Goal: Task Accomplishment & Management: Use online tool/utility

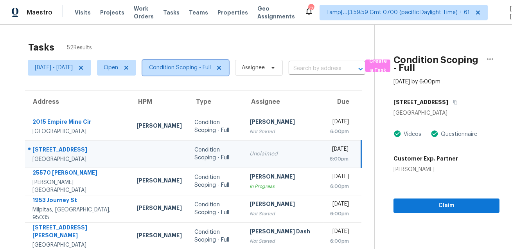
click at [200, 68] on span "Condition Scoping - Full" at bounding box center [180, 68] width 62 height 8
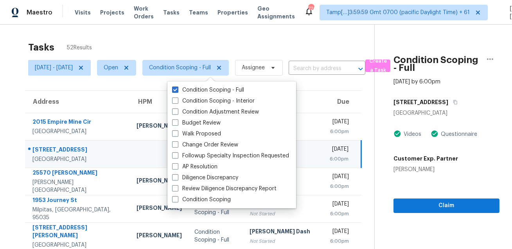
click at [224, 41] on div "Tasks 52 Results" at bounding box center [201, 47] width 346 height 20
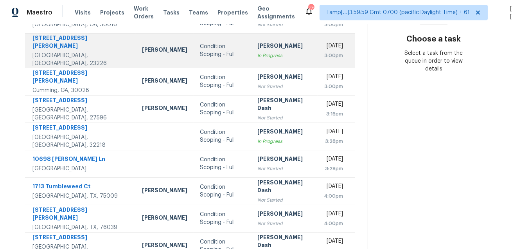
scroll to position [158, 0]
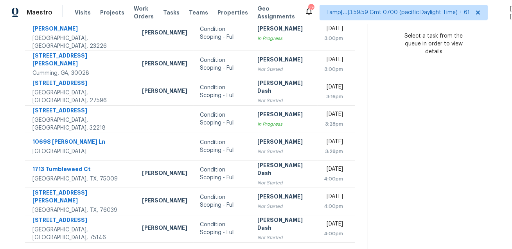
click at [213, 248] on icon at bounding box center [212, 252] width 3 height 4
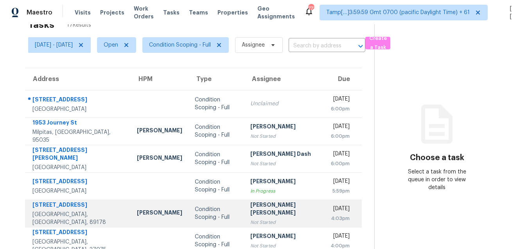
scroll to position [6, 0]
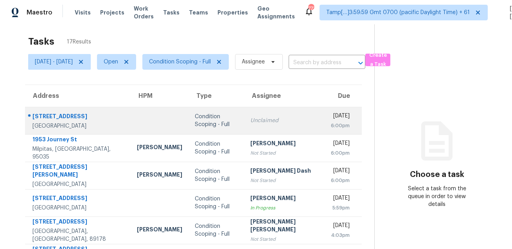
click at [77, 113] on div "[STREET_ADDRESS]" at bounding box center [78, 117] width 92 height 10
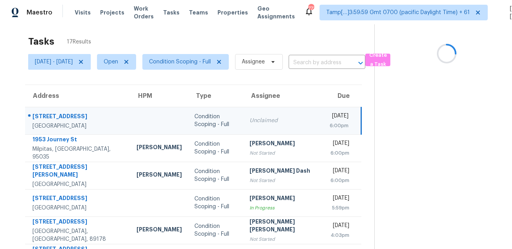
click at [77, 113] on div "[STREET_ADDRESS]" at bounding box center [78, 117] width 92 height 10
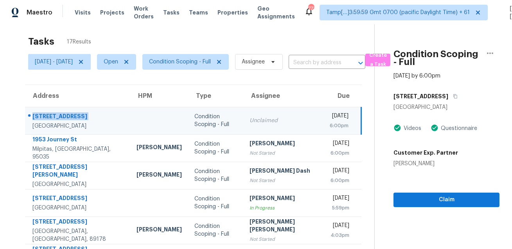
copy div "[STREET_ADDRESS]"
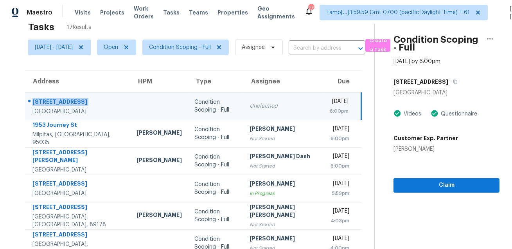
scroll to position [0, 0]
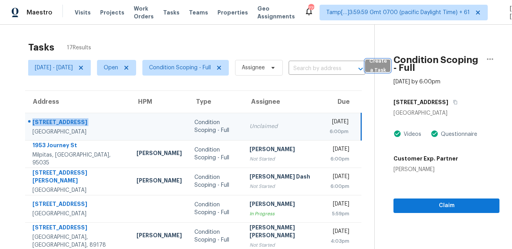
click at [386, 65] on span "Create a Task" at bounding box center [377, 66] width 17 height 18
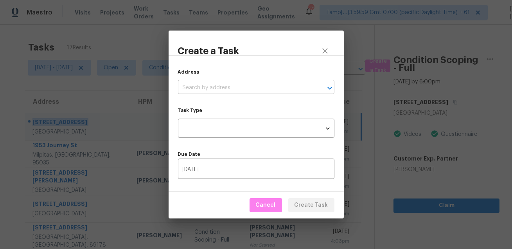
click at [276, 85] on input "text" at bounding box center [245, 88] width 135 height 12
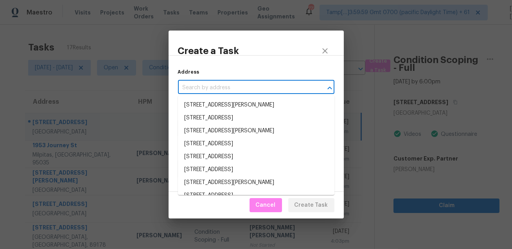
paste input "[STREET_ADDRESS]"
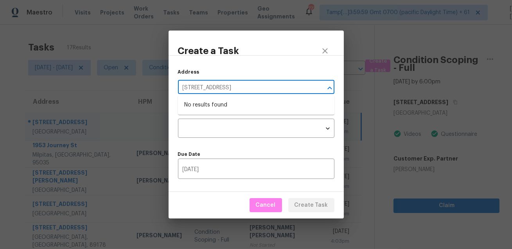
type input "[STREET_ADDRESS]"
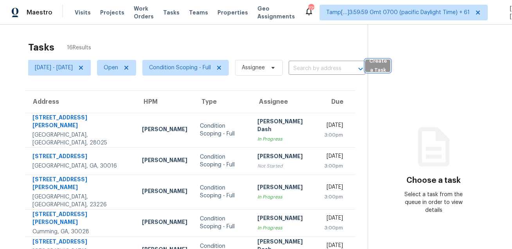
click at [386, 70] on span "Create a Task" at bounding box center [377, 66] width 17 height 18
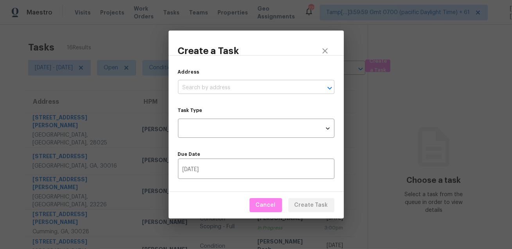
click at [269, 86] on input "text" at bounding box center [245, 88] width 135 height 12
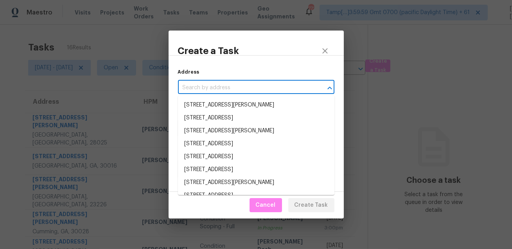
paste input "[STREET_ADDRESS]"
type input "8036 Foxfield Springs St"
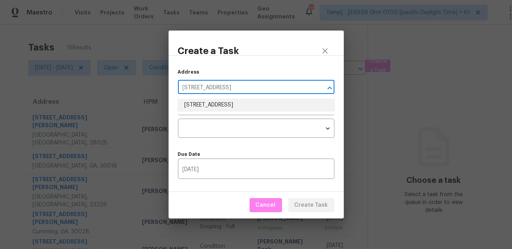
click at [240, 103] on li "8036 Foxfield Springs St, Las Vegas, NV 89166" at bounding box center [256, 105] width 156 height 13
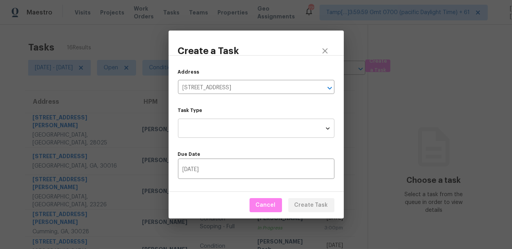
click at [232, 121] on body "Maestro Visits Projects Work Orders Tasks Teams Properties Geo Assignments 772 …" at bounding box center [256, 124] width 512 height 249
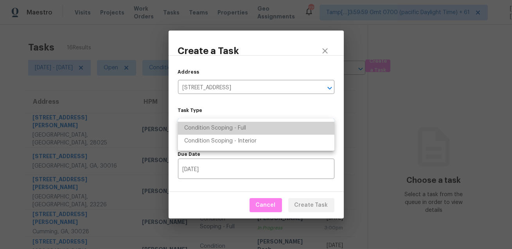
click at [230, 133] on li "Condition Scoping - Full" at bounding box center [256, 128] width 156 height 13
type input "virtual_full_assessment"
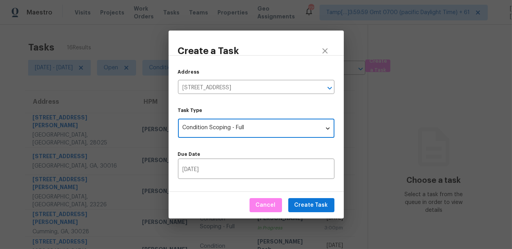
click at [217, 158] on div "Due Date 08/19/2025 ​" at bounding box center [256, 165] width 156 height 27
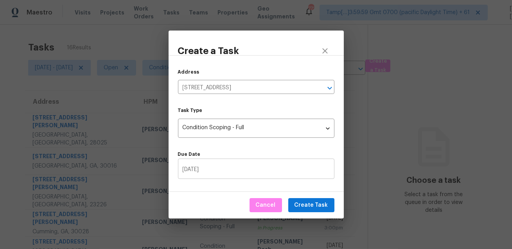
click at [214, 169] on input "[DATE]" at bounding box center [256, 169] width 156 height 18
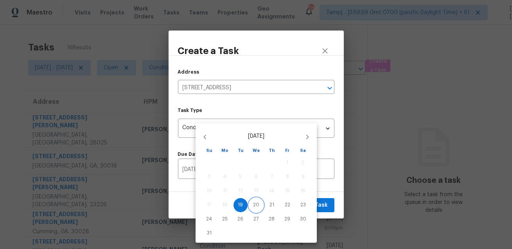
click at [253, 204] on p "20" at bounding box center [256, 204] width 6 height 7
type input "08/20/2025"
click at [334, 191] on div at bounding box center [256, 124] width 512 height 249
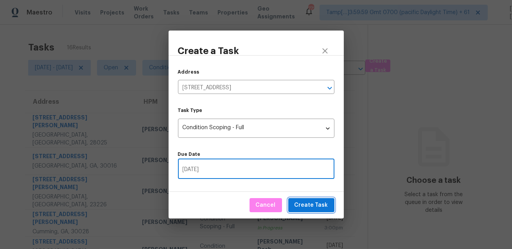
click at [316, 205] on span "Create Task" at bounding box center [312, 205] width 34 height 10
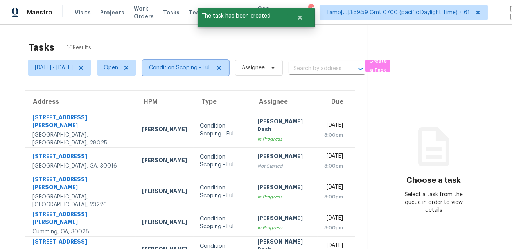
click at [194, 67] on span "Condition Scoping - Full" at bounding box center [180, 68] width 62 height 8
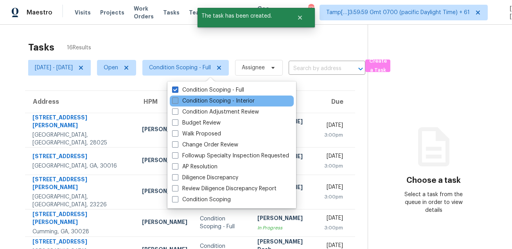
click at [188, 103] on label "Condition Scoping - Interior" at bounding box center [213, 101] width 83 height 8
click at [177, 102] on input "Condition Scoping - Interior" at bounding box center [174, 99] width 5 height 5
checkbox input "true"
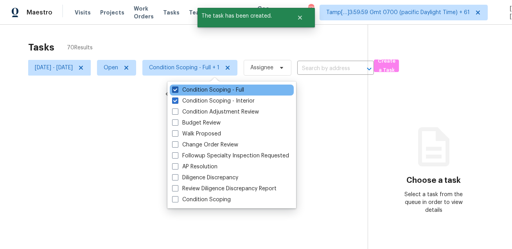
click at [202, 87] on label "Condition Scoping - Full" at bounding box center [208, 90] width 72 height 8
click at [177, 87] on input "Condition Scoping - Full" at bounding box center [174, 88] width 5 height 5
checkbox input "false"
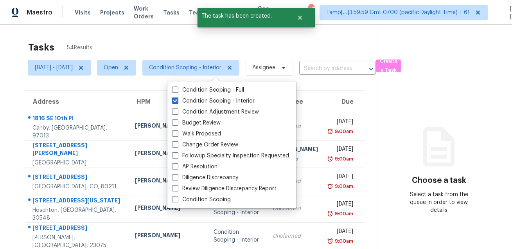
click at [220, 42] on div "Tasks 54 Results" at bounding box center [203, 47] width 350 height 20
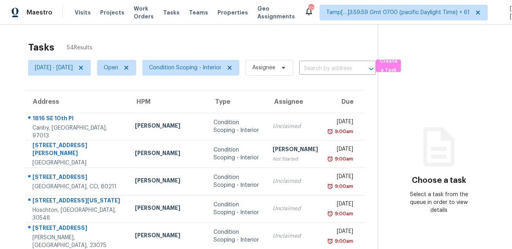
click at [236, 45] on div "Tasks 54 Results" at bounding box center [203, 47] width 350 height 20
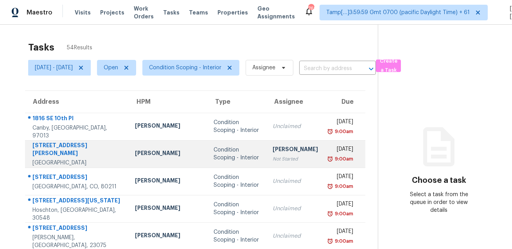
scroll to position [25, 0]
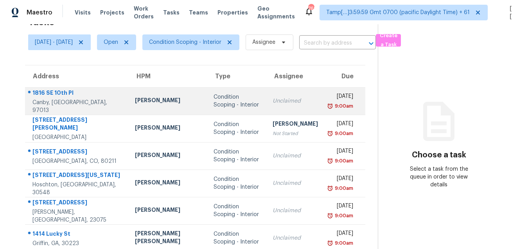
click at [60, 97] on div "1816 SE 10th Pl" at bounding box center [77, 94] width 90 height 10
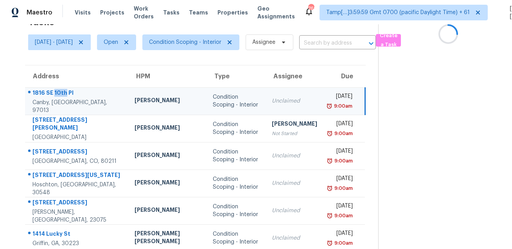
click at [60, 97] on div "1816 SE 10th Pl" at bounding box center [77, 94] width 90 height 10
copy div "1816 SE 10th Pl"
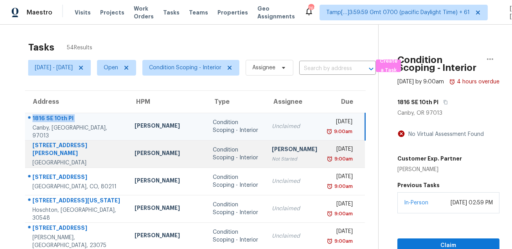
scroll to position [29, 0]
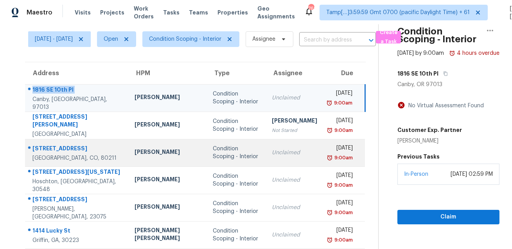
click at [54, 147] on div "3911 Lipan St" at bounding box center [77, 149] width 90 height 10
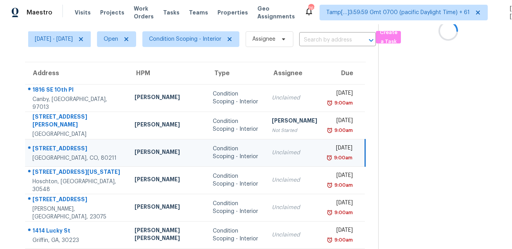
click at [54, 147] on div "3911 Lipan St" at bounding box center [77, 149] width 90 height 10
copy div "3911 Lipan St"
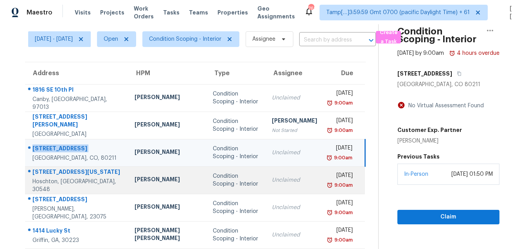
click at [59, 182] on div "Hoschton, GA, 30548" at bounding box center [77, 186] width 90 height 16
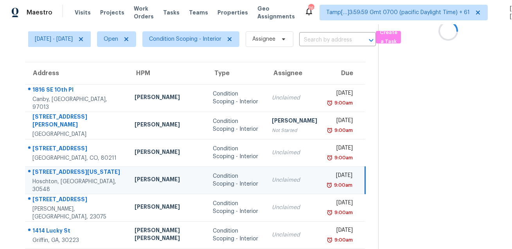
click at [70, 174] on div "909 Michigan Cir" at bounding box center [77, 173] width 90 height 10
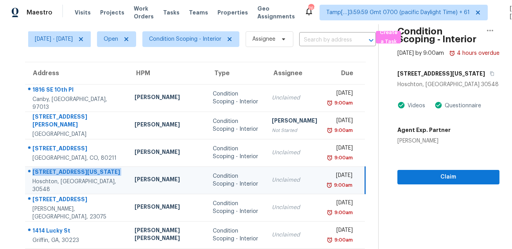
copy div "909 Michigan Cir"
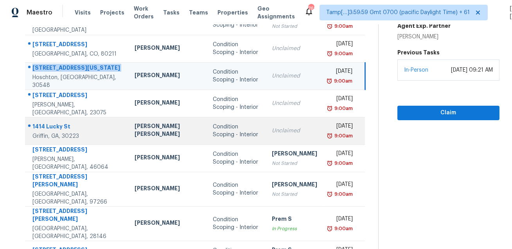
scroll to position [153, 0]
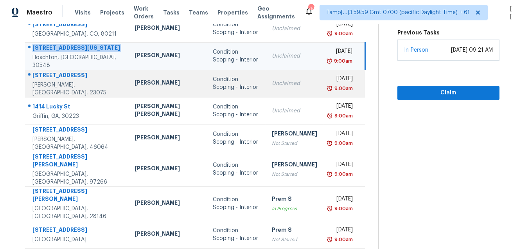
click at [57, 85] on div "Henrico, VA, 23075" at bounding box center [77, 89] width 90 height 16
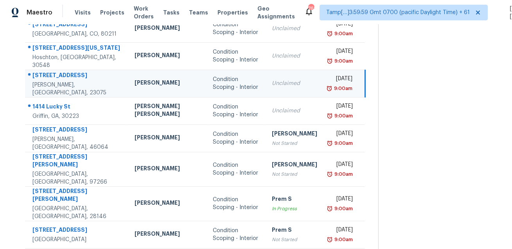
click at [57, 85] on div "Henrico, VA, 23075" at bounding box center [77, 89] width 90 height 16
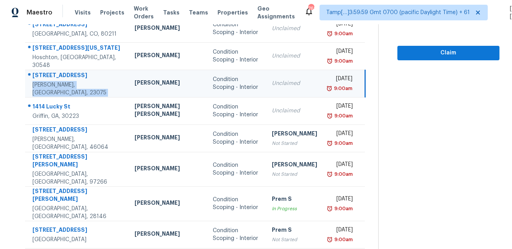
click at [59, 77] on div "318 N Linden Ave" at bounding box center [77, 76] width 90 height 10
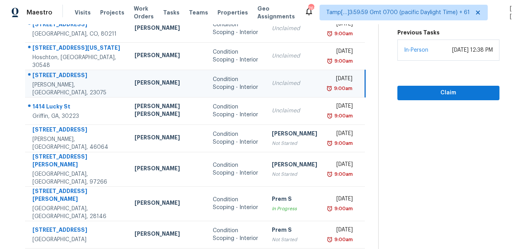
click at [59, 77] on div "318 N Linden Ave" at bounding box center [77, 76] width 90 height 10
copy div "318 N Linden Ave"
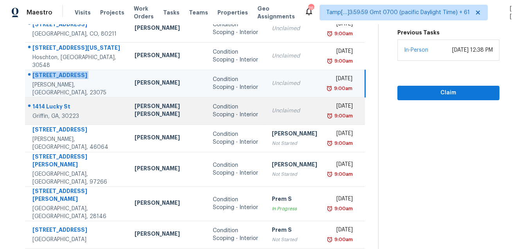
click at [56, 104] on div "1414 Lucky St" at bounding box center [77, 107] width 90 height 10
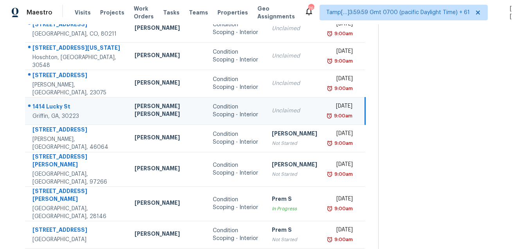
click at [56, 104] on div "1414 Lucky St" at bounding box center [77, 107] width 90 height 10
copy div "1414 Lucky St"
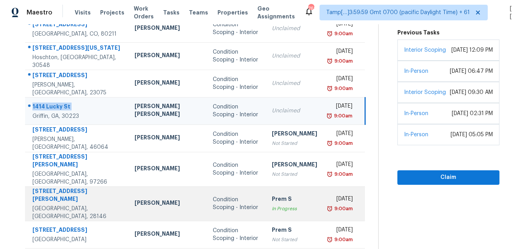
scroll to position [158, 0]
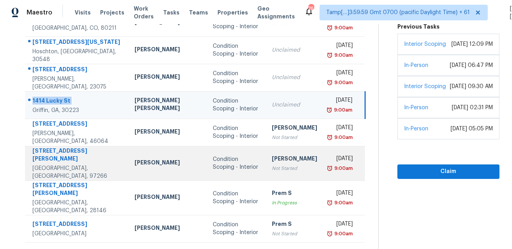
click at [67, 151] on div "11011 SE Franklin St" at bounding box center [77, 156] width 90 height 18
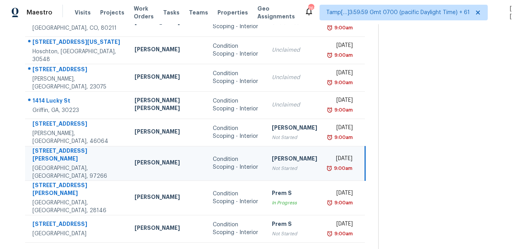
click at [67, 151] on div "11011 SE Franklin St" at bounding box center [77, 156] width 90 height 18
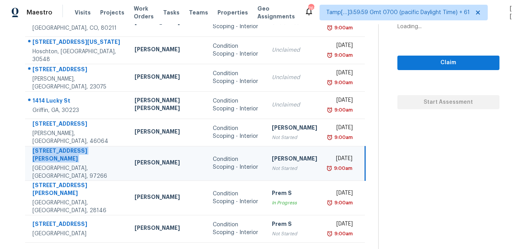
copy div "11011 SE Franklin St"
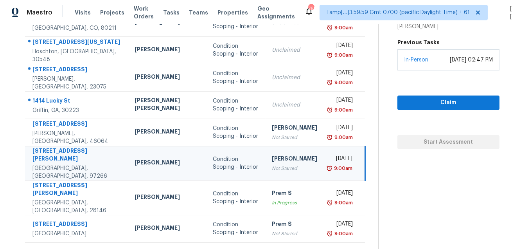
click at [217, 248] on icon at bounding box center [218, 252] width 3 height 4
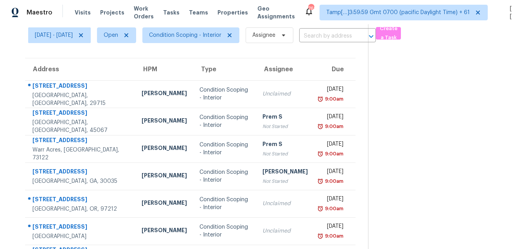
scroll to position [0, 0]
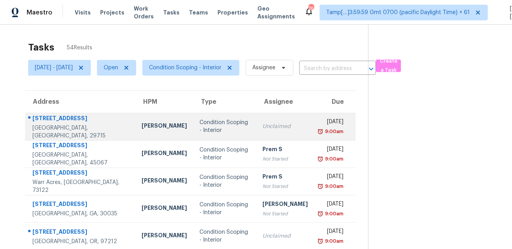
click at [72, 124] on div "648 Citriadora St" at bounding box center [80, 119] width 97 height 10
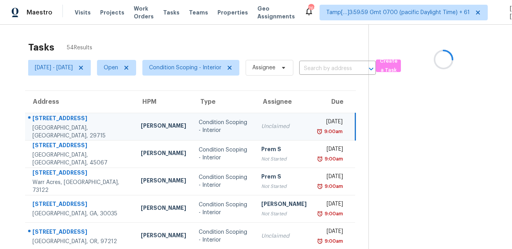
click at [72, 124] on div "648 Citriadora St" at bounding box center [80, 119] width 96 height 10
copy div "648 Citriadora St"
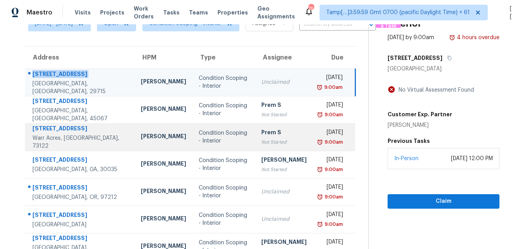
scroll to position [158, 0]
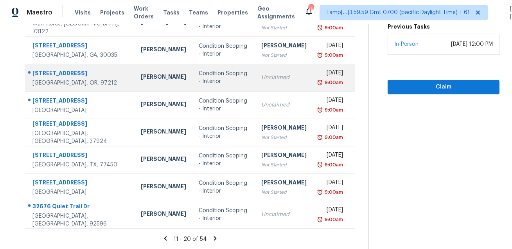
click at [58, 77] on div "3508 NE 27th Ave" at bounding box center [80, 74] width 96 height 10
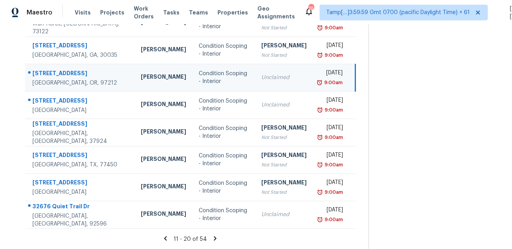
click at [58, 77] on div "3508 NE 27th Ave" at bounding box center [80, 74] width 96 height 10
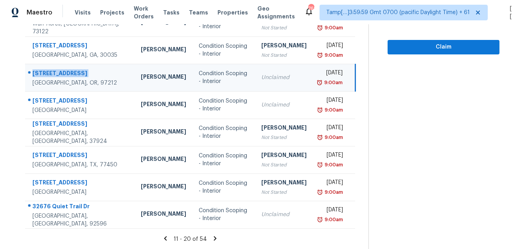
copy div "3508 NE 27th Ave"
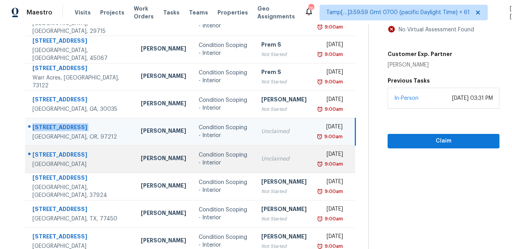
scroll to position [116, 0]
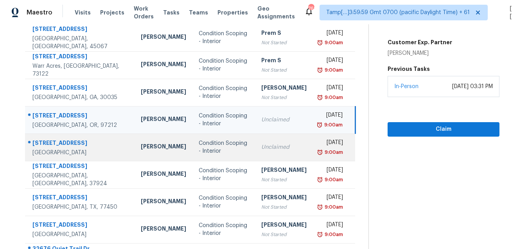
click at [60, 140] on div "4019 Meramec St" at bounding box center [80, 144] width 96 height 10
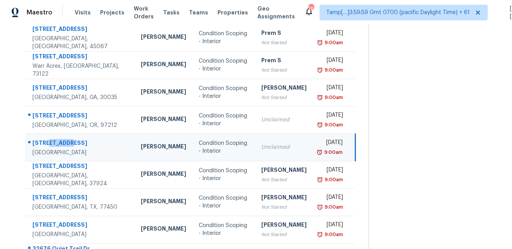
click at [60, 140] on div "4019 Meramec St" at bounding box center [80, 144] width 96 height 10
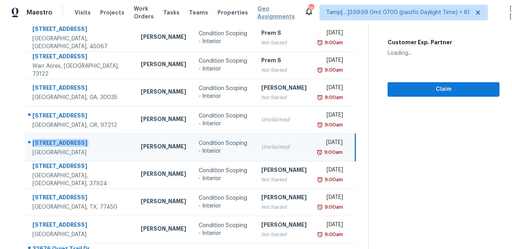
copy div "4019 Meramec St"
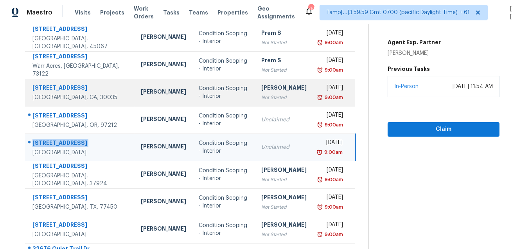
scroll to position [158, 0]
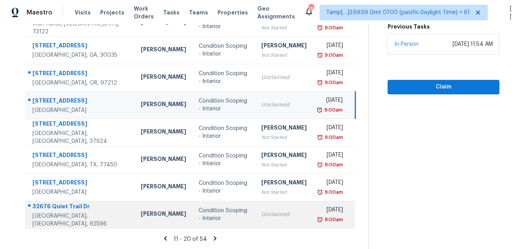
click at [62, 212] on div "Winchester, CA, 92596" at bounding box center [80, 220] width 96 height 16
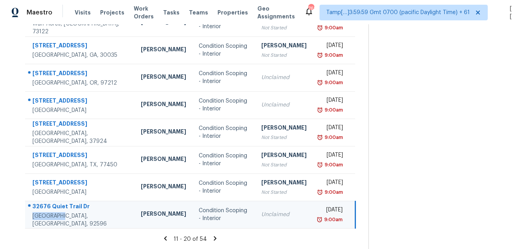
click at [62, 212] on div "Winchester, CA, 92596" at bounding box center [80, 220] width 96 height 16
copy div "Winchester, CA, 92596"
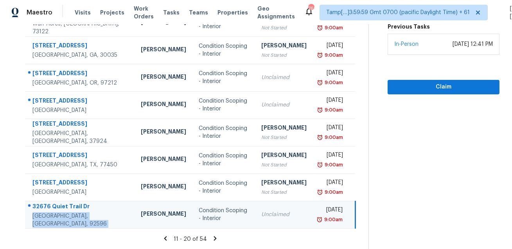
click at [64, 205] on div "32676 Quiet Trail Dr" at bounding box center [80, 207] width 96 height 10
click at [217, 237] on icon at bounding box center [215, 238] width 3 height 4
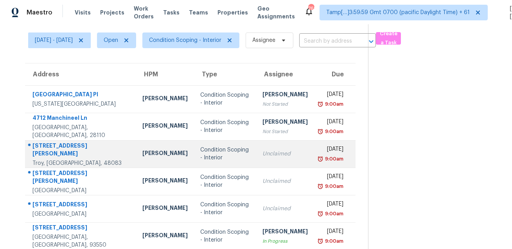
scroll to position [43, 0]
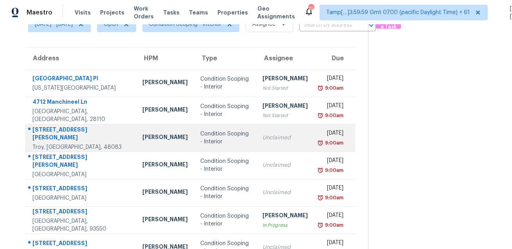
click at [59, 132] on div "2530 Rhodes Dr" at bounding box center [80, 135] width 97 height 18
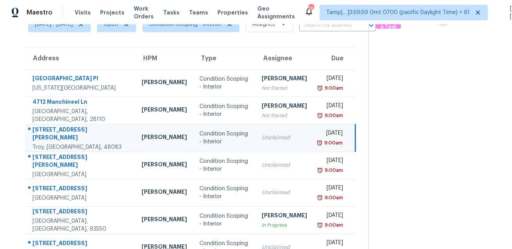
click at [59, 132] on div "2530 Rhodes Dr" at bounding box center [80, 135] width 97 height 18
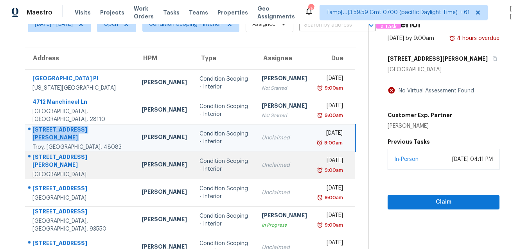
click at [54, 159] on div "2312 Lillian St" at bounding box center [80, 162] width 97 height 18
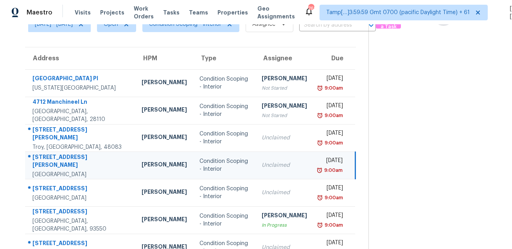
click at [54, 159] on div "2312 Lillian St" at bounding box center [80, 162] width 97 height 18
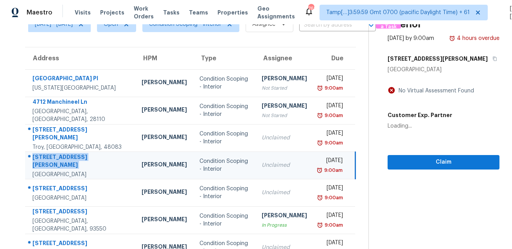
scroll to position [158, 0]
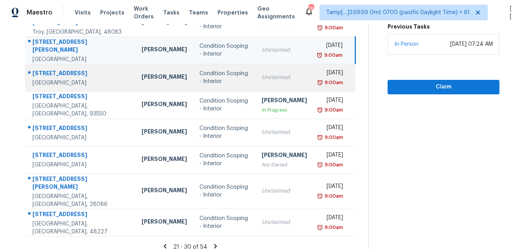
click at [67, 79] on div "Port Charlotte, FL, 33948" at bounding box center [80, 83] width 97 height 8
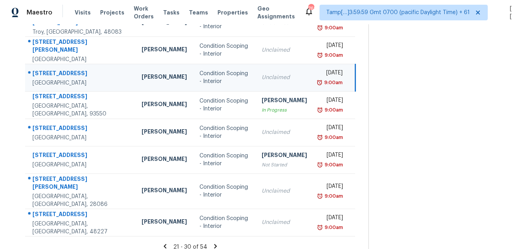
click at [57, 74] on div "649 Verona St" at bounding box center [80, 74] width 97 height 10
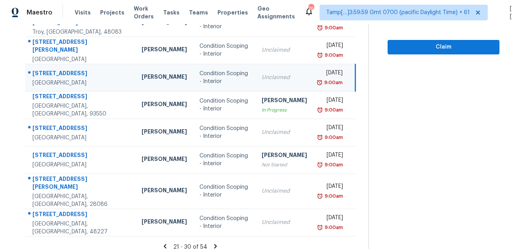
click at [57, 74] on div "649 Verona St" at bounding box center [80, 74] width 97 height 10
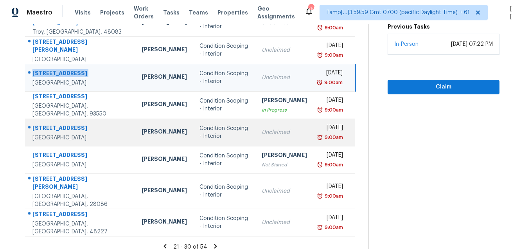
click at [45, 124] on div "1417 14th Ct" at bounding box center [80, 129] width 97 height 10
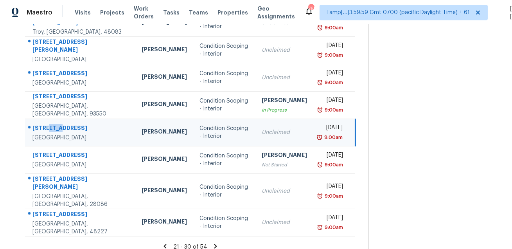
click at [45, 124] on div "1417 14th Ct" at bounding box center [80, 129] width 97 height 10
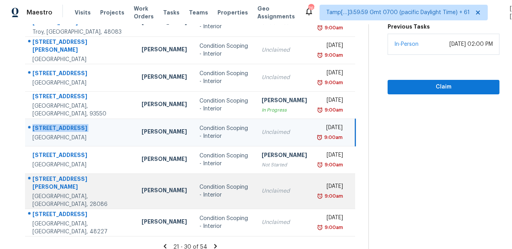
click at [56, 187] on div "117 Sir Lancelot Ln" at bounding box center [80, 184] width 97 height 18
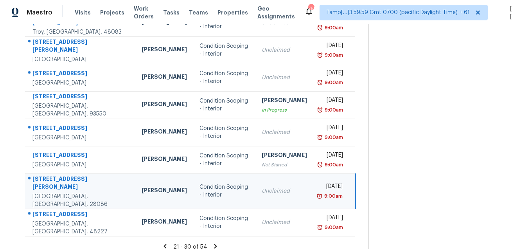
click at [56, 187] on div "117 Sir Lancelot Ln" at bounding box center [80, 184] width 97 height 18
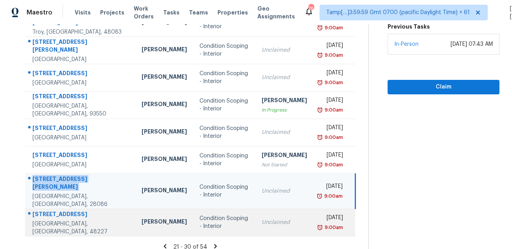
click at [52, 210] on div "15477 Lauder St" at bounding box center [80, 215] width 97 height 10
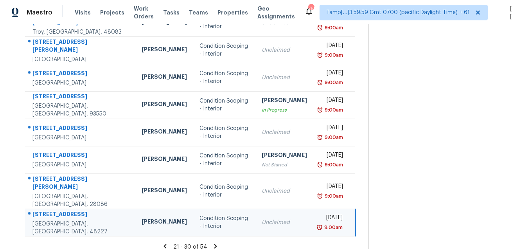
click at [52, 210] on div "15477 Lauder St" at bounding box center [80, 215] width 97 height 10
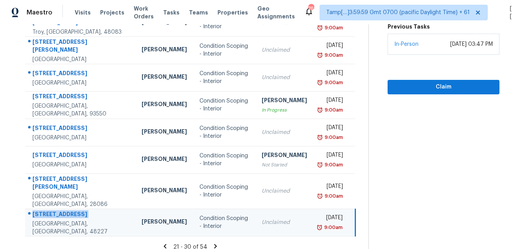
click at [219, 243] on icon at bounding box center [215, 246] width 7 height 7
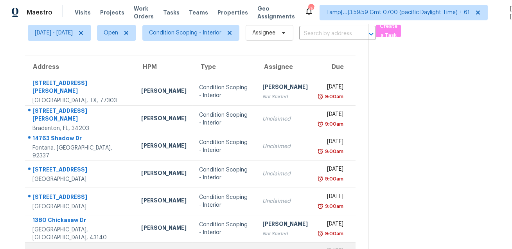
scroll to position [28, 0]
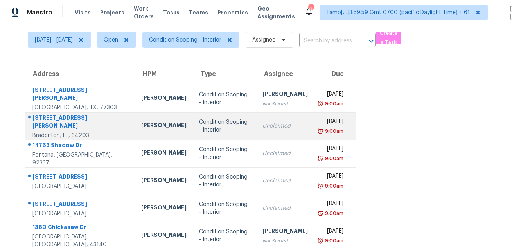
click at [54, 120] on div "4907 Kilty Ct E" at bounding box center [80, 123] width 96 height 18
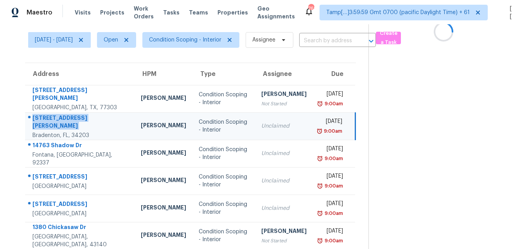
click at [54, 120] on div "4907 Kilty Ct E" at bounding box center [80, 123] width 96 height 18
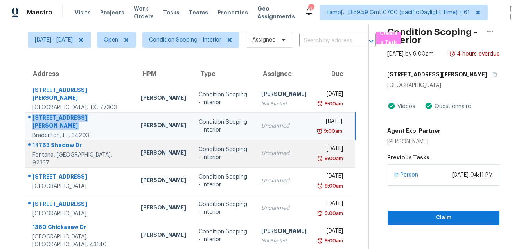
scroll to position [68, 0]
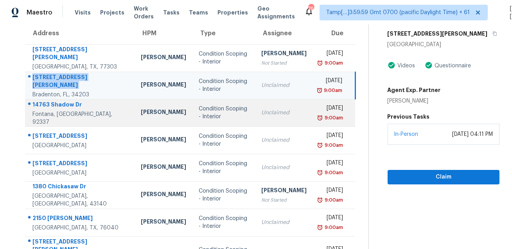
click at [61, 110] on div "14763 Shadow Dr" at bounding box center [80, 106] width 96 height 10
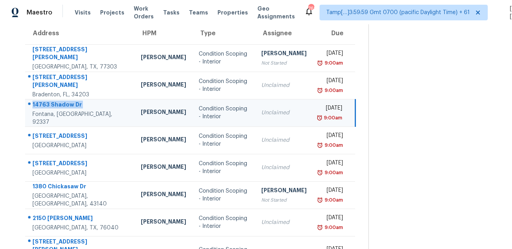
click at [61, 110] on div "14763 Shadow Dr" at bounding box center [80, 106] width 96 height 10
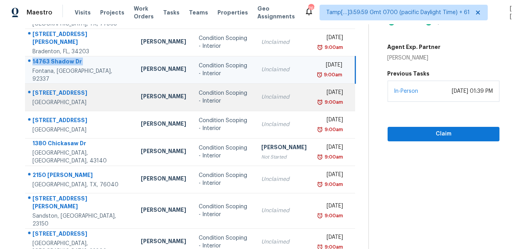
scroll to position [155, 0]
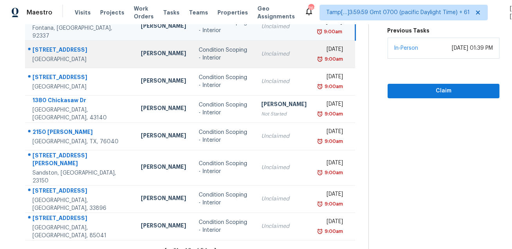
click at [56, 46] on div "501 Chapmansboro Rd" at bounding box center [80, 51] width 96 height 10
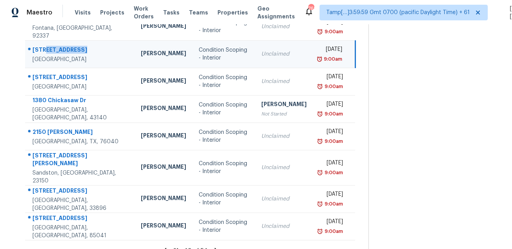
click at [56, 46] on div "501 Chapmansboro Rd" at bounding box center [80, 51] width 96 height 10
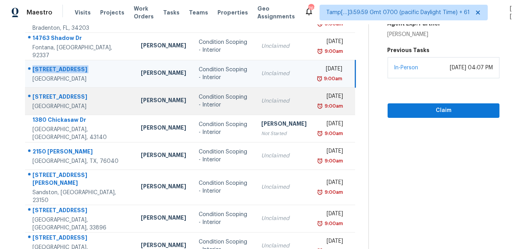
scroll to position [130, 0]
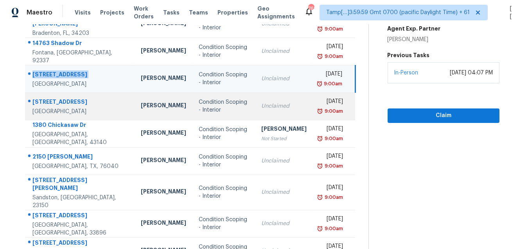
click at [62, 108] on div "12230 N 47th Ln" at bounding box center [80, 103] width 96 height 10
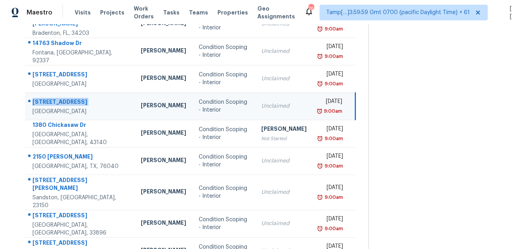
click at [62, 108] on div "12230 N 47th Ln" at bounding box center [80, 103] width 96 height 10
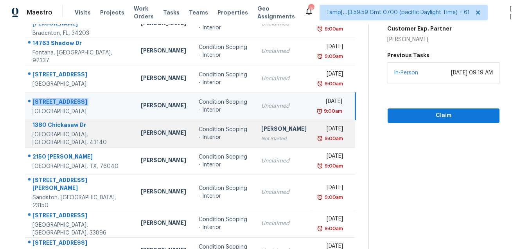
scroll to position [166, 0]
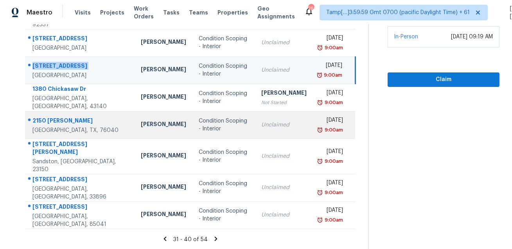
click at [50, 126] on div "2150 Eva Ln" at bounding box center [80, 122] width 96 height 10
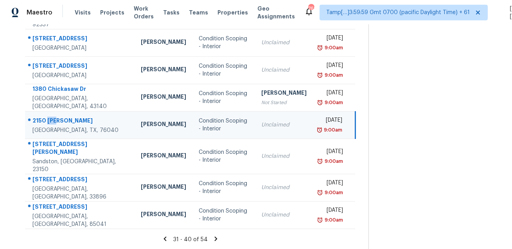
click at [50, 126] on div "2150 Eva Ln" at bounding box center [80, 122] width 96 height 10
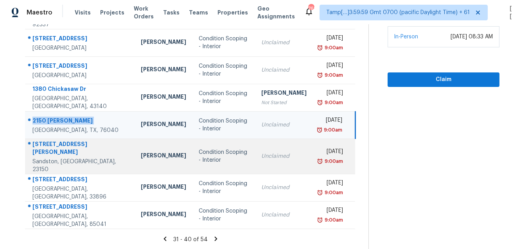
click at [47, 156] on div "207 Chiappa Rd" at bounding box center [80, 149] width 96 height 18
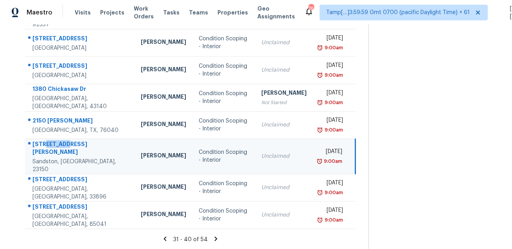
click at [47, 156] on div "207 Chiappa Rd" at bounding box center [80, 149] width 96 height 18
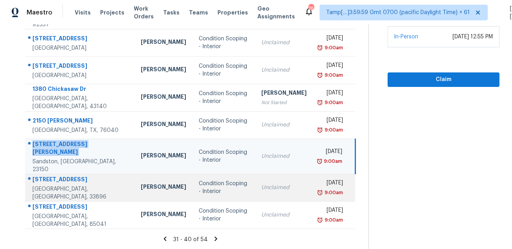
click at [42, 185] on div "8316 Fontera Dr" at bounding box center [80, 180] width 96 height 10
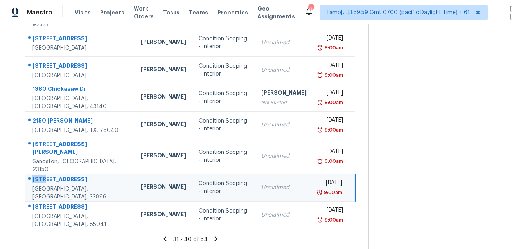
click at [42, 185] on div "8316 Fontera Dr" at bounding box center [80, 180] width 96 height 10
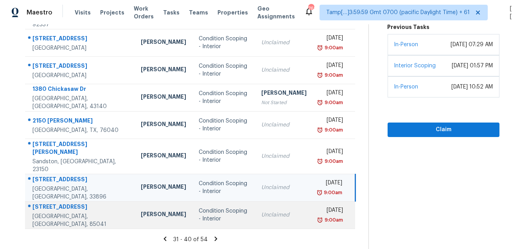
click at [57, 211] on div "7511 S 12th Ave" at bounding box center [80, 208] width 96 height 10
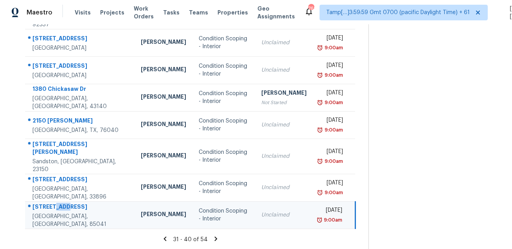
click at [57, 211] on div "7511 S 12th Ave" at bounding box center [80, 208] width 96 height 10
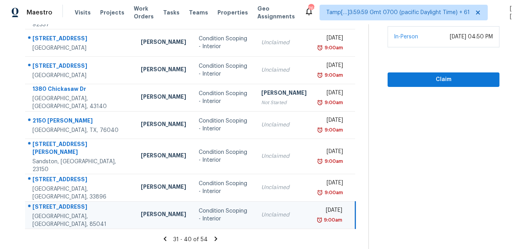
click at [215, 239] on icon at bounding box center [215, 238] width 7 height 7
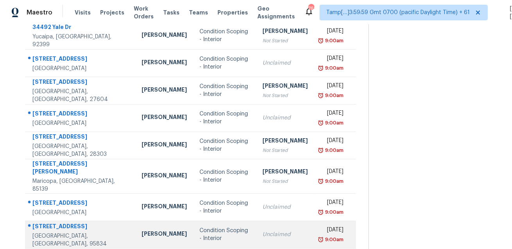
scroll to position [0, 0]
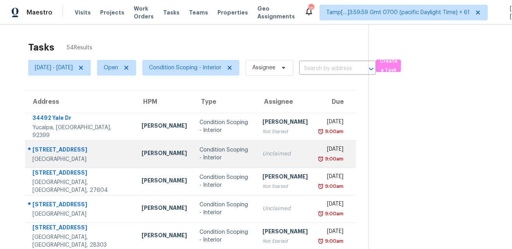
click at [39, 148] on div "4847 Longs Peak Rd NE" at bounding box center [80, 151] width 97 height 10
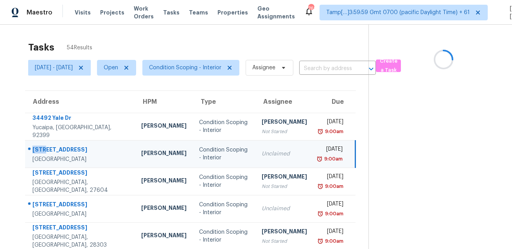
click at [39, 148] on div "4847 Longs Peak Rd NE" at bounding box center [80, 151] width 96 height 10
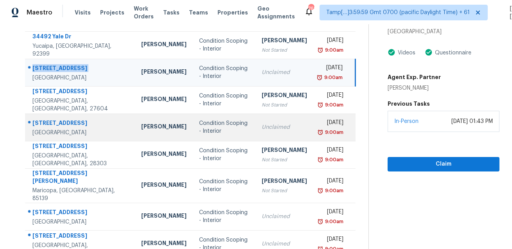
scroll to position [105, 0]
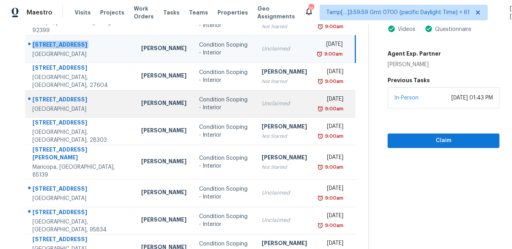
click at [59, 105] on div "6909 Greenfield Dr" at bounding box center [80, 100] width 96 height 10
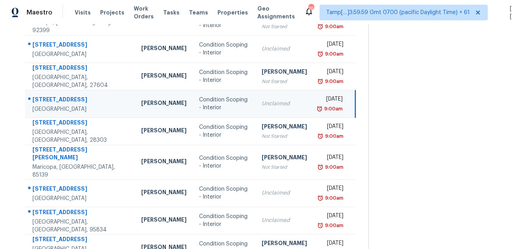
click at [59, 105] on div "6909 Greenfield Dr" at bounding box center [80, 100] width 96 height 10
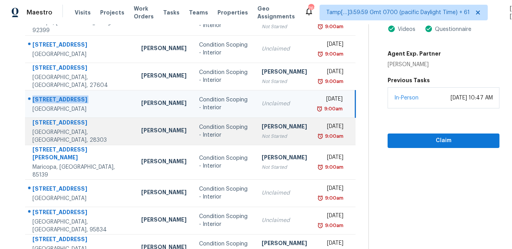
scroll to position [166, 0]
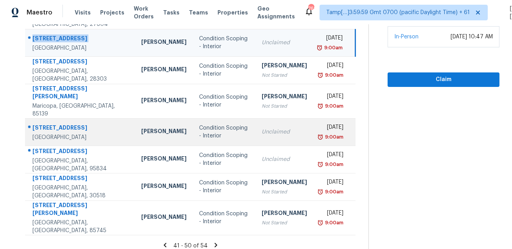
click at [50, 128] on div "116 Silvercrest Dr" at bounding box center [80, 129] width 96 height 10
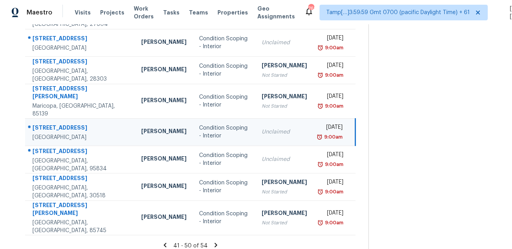
click at [50, 128] on div "116 Silvercrest Dr" at bounding box center [80, 129] width 96 height 10
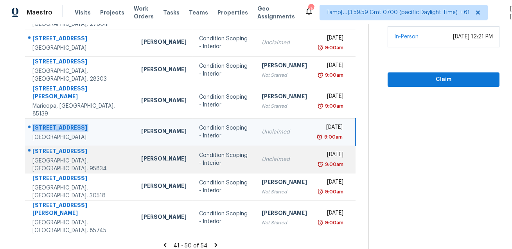
click at [68, 152] on div "3710 Roseparke Way" at bounding box center [80, 152] width 96 height 10
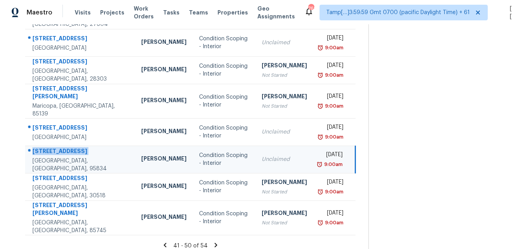
click at [68, 152] on div "3710 Roseparke Way" at bounding box center [80, 152] width 96 height 10
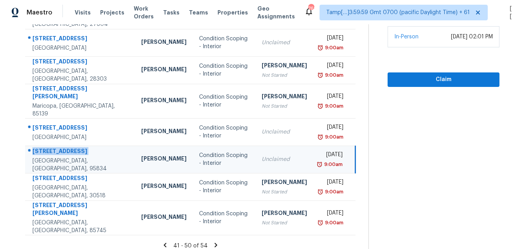
click at [217, 243] on icon at bounding box center [216, 245] width 3 height 4
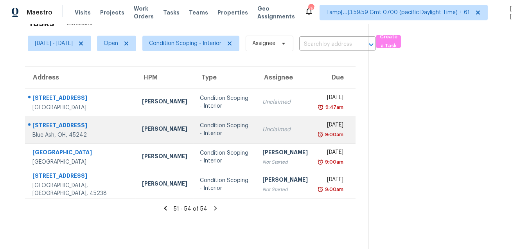
drag, startPoint x: 217, startPoint y: 237, endPoint x: 130, endPoint y: 137, distance: 132.6
click at [216, 234] on section "Tasks 54 Results Tue, Aug 19 - Tue, Aug 19 Open Condition Scoping - Interior As…" at bounding box center [191, 131] width 356 height 236
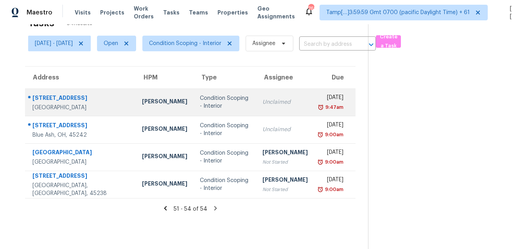
click at [63, 94] on div "108 Birch Ave" at bounding box center [80, 99] width 97 height 10
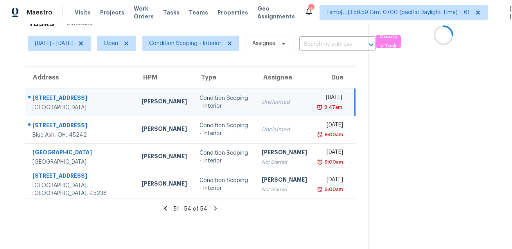
click at [63, 94] on div "108 Birch Ave" at bounding box center [80, 99] width 97 height 10
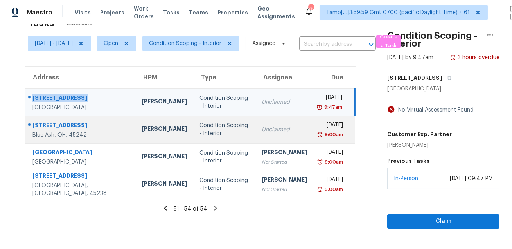
click at [56, 122] on div "9525 Linfield Dr" at bounding box center [80, 126] width 97 height 10
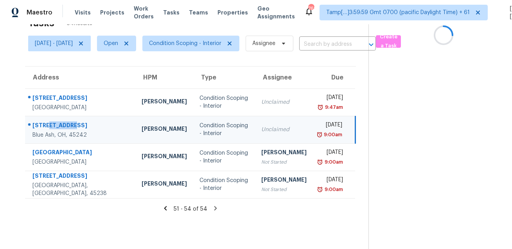
click at [56, 122] on div "9525 Linfield Dr" at bounding box center [80, 126] width 97 height 10
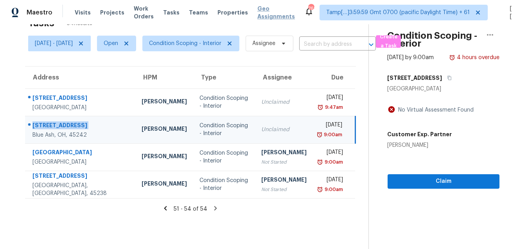
scroll to position [69, 0]
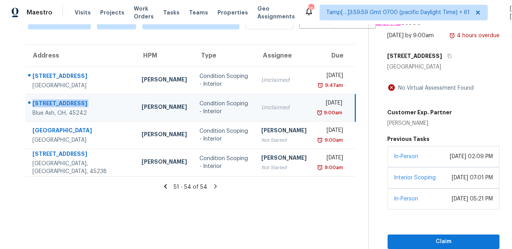
click at [247, 216] on section "Tasks 54 Results Tue, Aug 19 - Tue, Aug 19 Open Condition Scoping - Interior As…" at bounding box center [191, 120] width 356 height 258
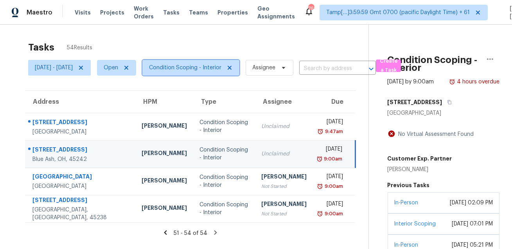
click at [197, 69] on span "Condition Scoping - Interior" at bounding box center [185, 68] width 72 height 8
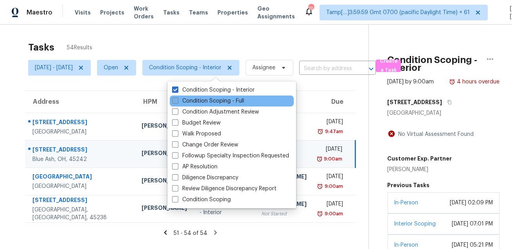
click at [192, 99] on label "Condition Scoping - Full" at bounding box center [208, 101] width 72 height 8
click at [177, 99] on input "Condition Scoping - Full" at bounding box center [174, 99] width 5 height 5
checkbox input "true"
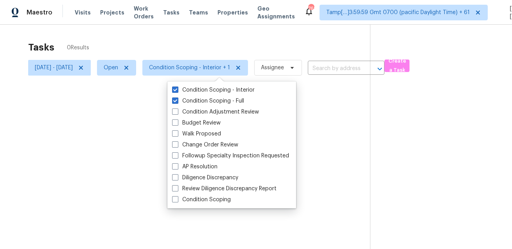
click at [207, 50] on div at bounding box center [256, 124] width 512 height 249
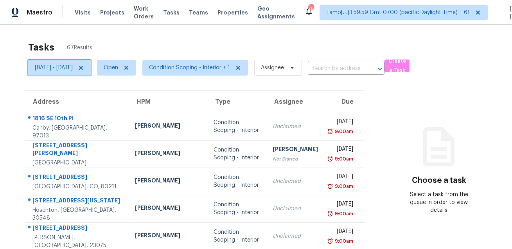
click at [66, 68] on span "[DATE] - [DATE]" at bounding box center [54, 68] width 38 height 8
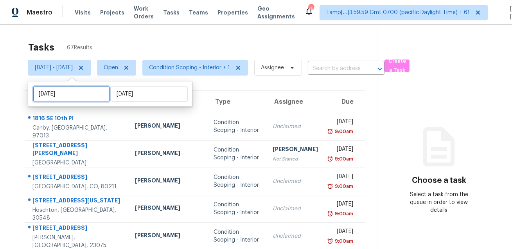
click at [72, 91] on input "Tue, Aug 19" at bounding box center [71, 94] width 77 height 16
select select "7"
select select "2025"
select select "8"
select select "2025"
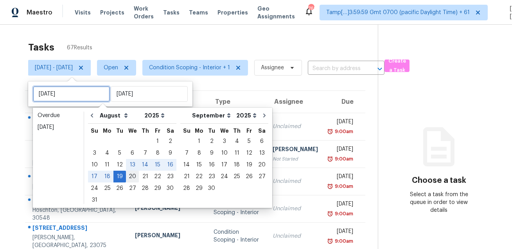
type input "Wed, Aug 20"
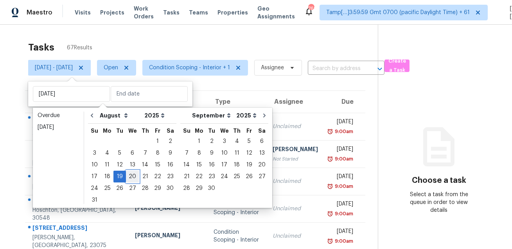
click at [131, 177] on div "20" at bounding box center [132, 176] width 13 height 11
type input "Wed, Aug 20"
type input "Tue, Aug 19"
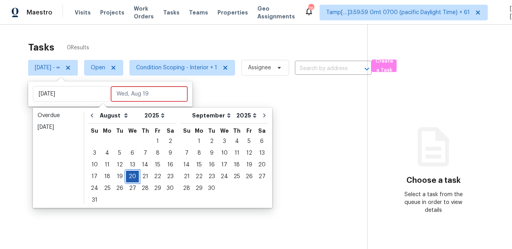
click at [131, 177] on div "20" at bounding box center [132, 176] width 13 height 11
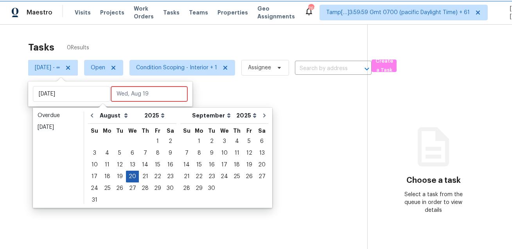
type input "Wed, Aug 20"
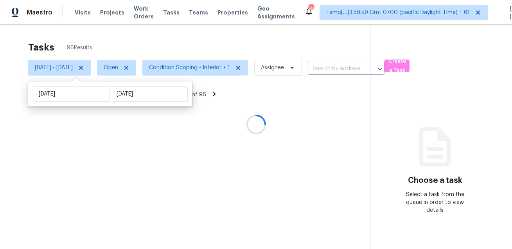
click at [206, 41] on div at bounding box center [256, 124] width 512 height 249
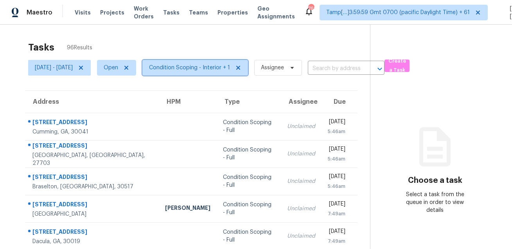
click at [203, 67] on span "Condition Scoping - Interior + 1" at bounding box center [189, 68] width 81 height 8
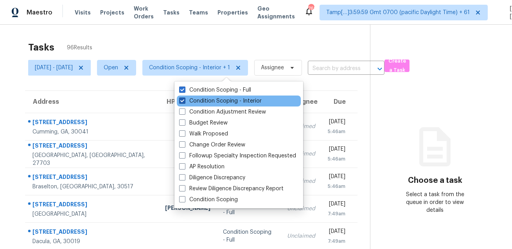
click at [203, 97] on label "Condition Scoping - Interior" at bounding box center [220, 101] width 83 height 8
click at [184, 97] on input "Condition Scoping - Interior" at bounding box center [181, 99] width 5 height 5
checkbox input "false"
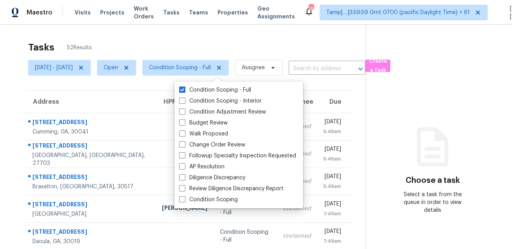
click at [223, 33] on div "Tasks 52 Results Wed, Aug 20 - Wed, Aug 20 Open Condition Scoping - Full Assign…" at bounding box center [256, 216] width 512 height 383
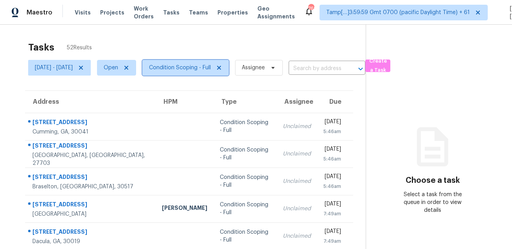
click at [207, 71] on span "Condition Scoping - Full" at bounding box center [180, 68] width 62 height 8
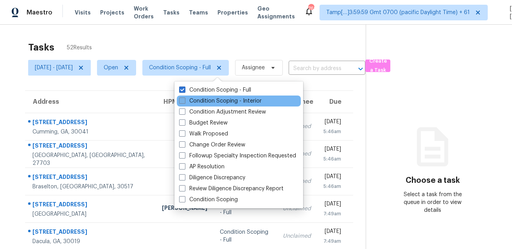
click at [200, 100] on label "Condition Scoping - Interior" at bounding box center [220, 101] width 83 height 8
click at [184, 100] on input "Condition Scoping - Interior" at bounding box center [181, 99] width 5 height 5
checkbox input "true"
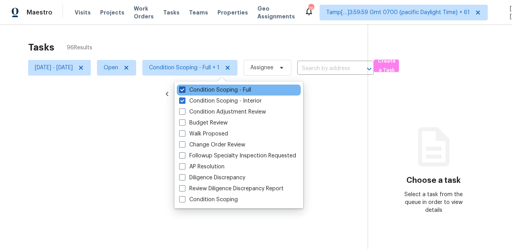
click at [206, 91] on label "Condition Scoping - Full" at bounding box center [215, 90] width 72 height 8
click at [184, 91] on input "Condition Scoping - Full" at bounding box center [181, 88] width 5 height 5
checkbox input "false"
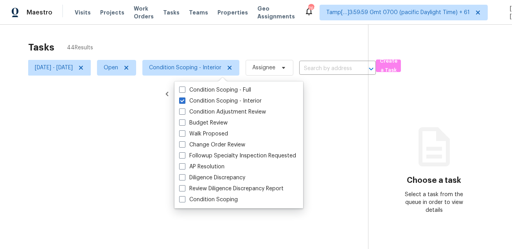
click at [221, 38] on div at bounding box center [256, 124] width 512 height 249
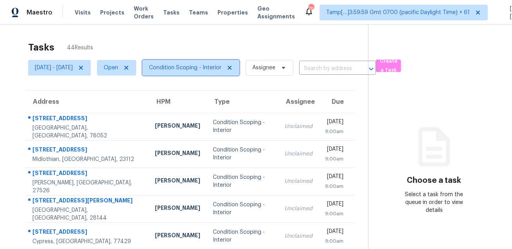
click at [212, 69] on span "Condition Scoping - Interior" at bounding box center [185, 68] width 72 height 8
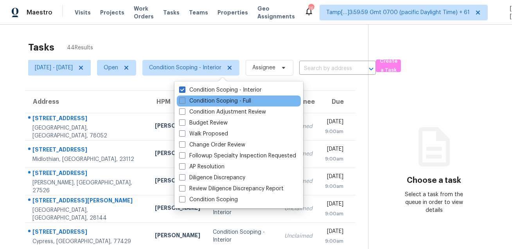
click at [204, 104] on label "Condition Scoping - Full" at bounding box center [215, 101] width 72 height 8
click at [184, 102] on input "Condition Scoping - Full" at bounding box center [181, 99] width 5 height 5
checkbox input "true"
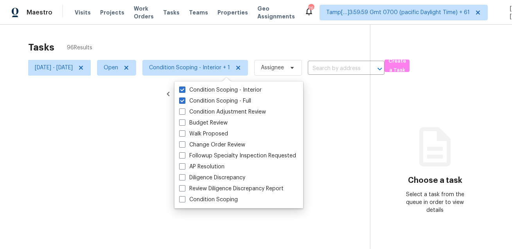
click at [219, 52] on div at bounding box center [256, 124] width 512 height 249
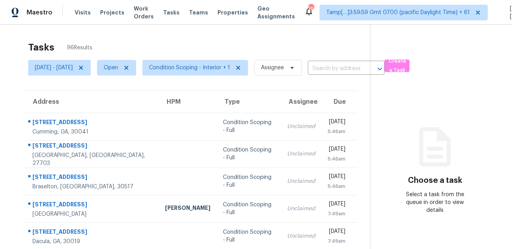
click at [227, 46] on div "Tasks 96 Results" at bounding box center [199, 47] width 342 height 20
click at [73, 68] on span "Wed, Aug 20 - Wed, Aug 20" at bounding box center [54, 68] width 38 height 8
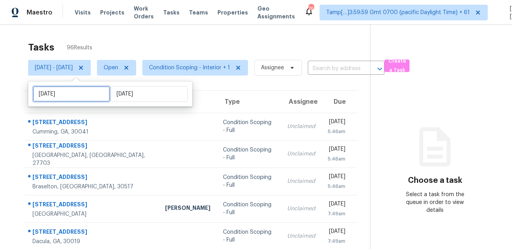
click at [77, 90] on input "Wed, Aug 20" at bounding box center [71, 94] width 77 height 16
select select "7"
select select "2025"
select select "8"
select select "2025"
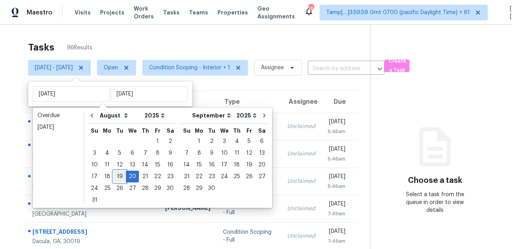
click at [115, 175] on div "19" at bounding box center [119, 176] width 13 height 11
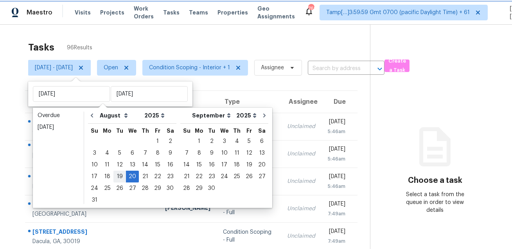
type input "Tue, Aug 19"
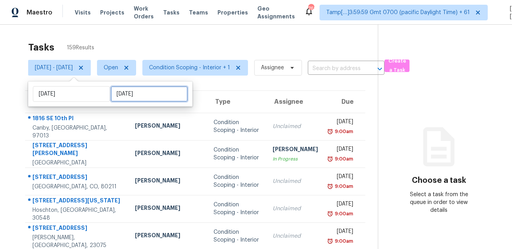
click at [126, 90] on input "Wed, Aug 20" at bounding box center [149, 94] width 77 height 16
select select "7"
select select "2025"
select select "8"
select select "2025"
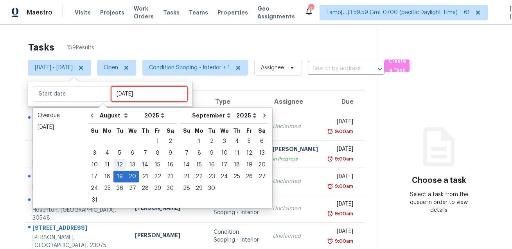
type input "Tue, Aug 12"
type input "Tue, Aug 19"
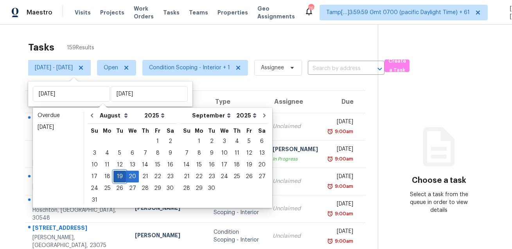
click at [119, 176] on div "19" at bounding box center [119, 176] width 13 height 11
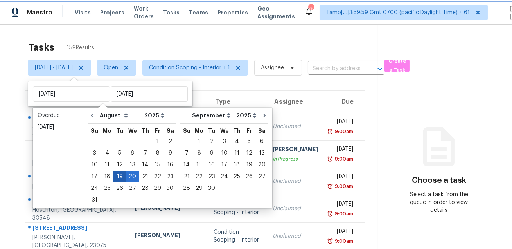
type input "Tue, Aug 19"
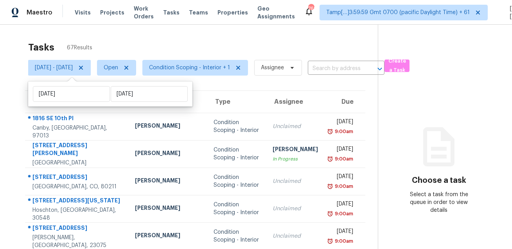
click at [172, 36] on div "Tasks 67 Results Tue, Aug 19 - Tue, Aug 19 Open Condition Scoping - Interior + …" at bounding box center [256, 220] width 512 height 390
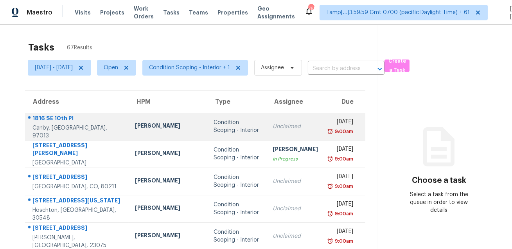
scroll to position [158, 0]
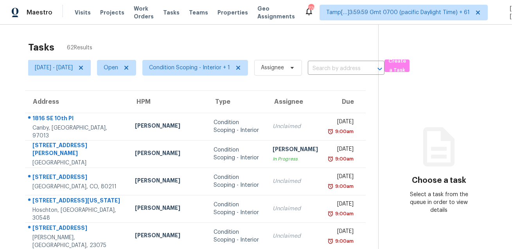
click at [280, 48] on div "Tasks 62 Results" at bounding box center [203, 47] width 350 height 20
click at [223, 40] on div "Tasks 62 Results" at bounding box center [203, 47] width 350 height 20
click at [193, 40] on div "Tasks 62 Results" at bounding box center [203, 47] width 350 height 20
click at [225, 40] on div "Tasks 62 Results" at bounding box center [203, 47] width 350 height 20
click at [208, 71] on span "Condition Scoping - Interior + 1" at bounding box center [189, 68] width 81 height 8
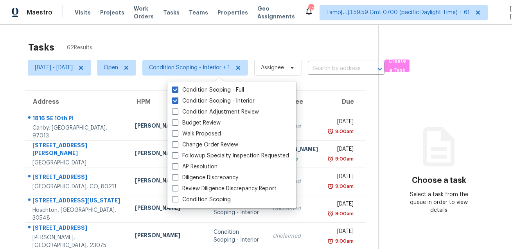
click at [217, 41] on div "Tasks 62 Results" at bounding box center [203, 47] width 350 height 20
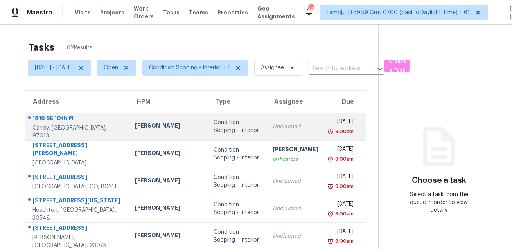
click at [55, 124] on div "1816 SE 10th Pl" at bounding box center [77, 119] width 90 height 10
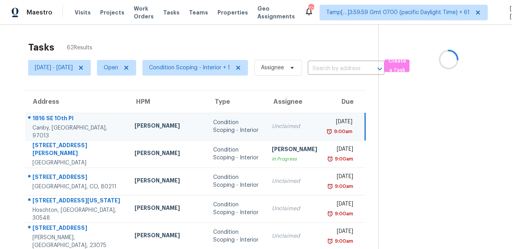
click at [55, 124] on div "1816 SE 10th Pl" at bounding box center [77, 119] width 90 height 10
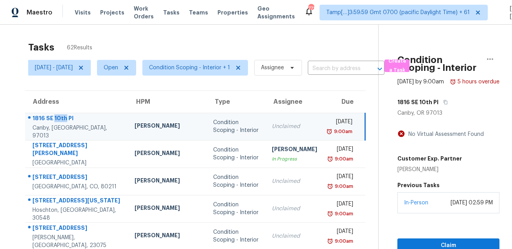
click at [135, 126] on div "Karen Mattingley" at bounding box center [168, 127] width 66 height 10
click at [439, 109] on button "button" at bounding box center [444, 102] width 11 height 14
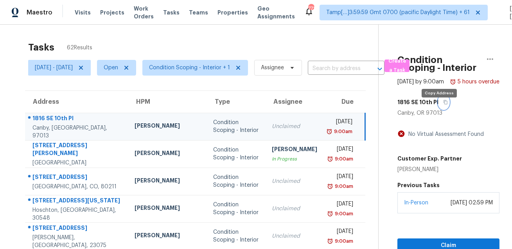
click at [439, 109] on button "button" at bounding box center [444, 102] width 11 height 14
click at [81, 12] on span "Visits" at bounding box center [83, 13] width 16 height 8
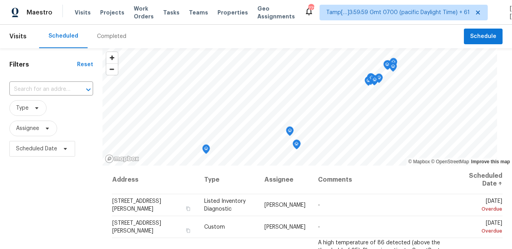
click at [115, 38] on div "Completed" at bounding box center [111, 36] width 29 height 8
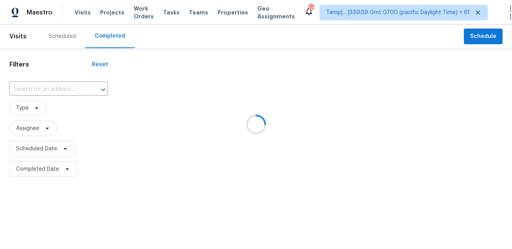
click at [64, 88] on div at bounding box center [256, 124] width 512 height 249
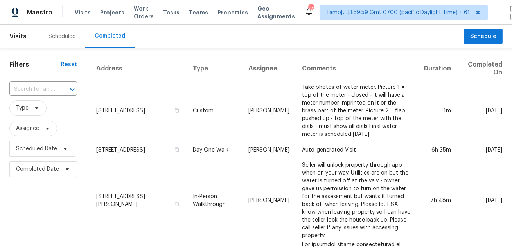
click at [64, 88] on div at bounding box center [67, 89] width 20 height 11
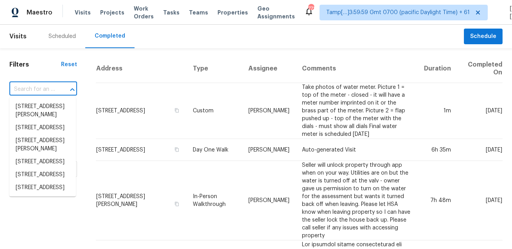
paste input "1816 SE 10th Pl, Canby, OR 97013"
type input "1816 SE 10th Pl, Canby, OR 97013"
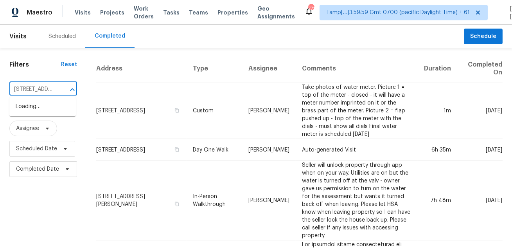
scroll to position [0, 44]
click at [47, 110] on li "1816 SE 10th Pl, Canby, OR 97013" at bounding box center [42, 106] width 67 height 13
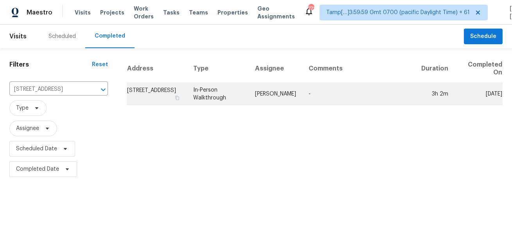
click at [243, 97] on td "In-Person Walkthrough" at bounding box center [218, 94] width 62 height 22
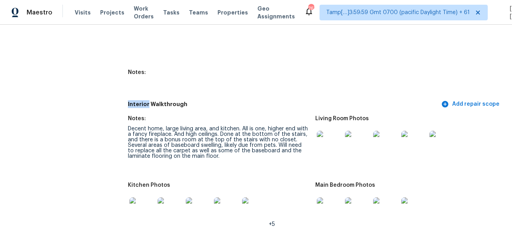
click at [267, 77] on div "Notes:" at bounding box center [218, 75] width 181 height 10
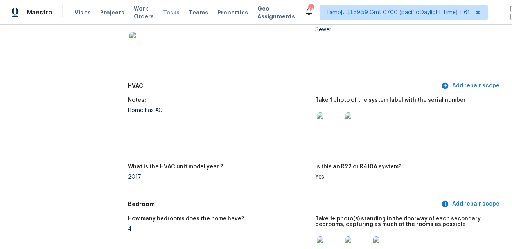
click at [163, 14] on span "Tasks" at bounding box center [171, 12] width 16 height 5
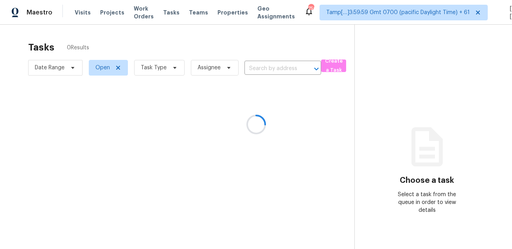
click at [156, 64] on div at bounding box center [256, 124] width 512 height 249
click at [154, 72] on div at bounding box center [256, 124] width 512 height 249
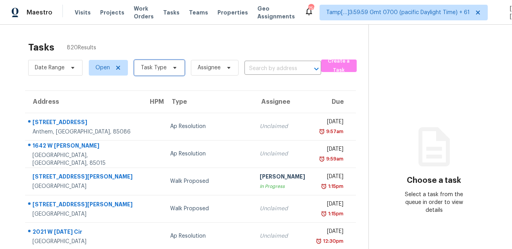
click at [154, 72] on span "Task Type" at bounding box center [159, 68] width 50 height 16
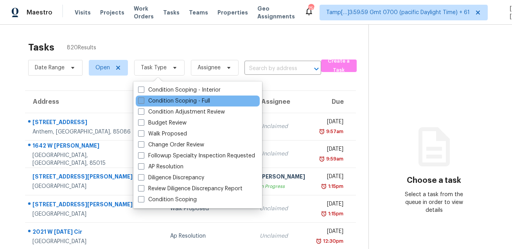
click at [154, 102] on label "Condition Scoping - Full" at bounding box center [174, 101] width 72 height 8
click at [143, 102] on input "Condition Scoping - Full" at bounding box center [140, 99] width 5 height 5
checkbox input "true"
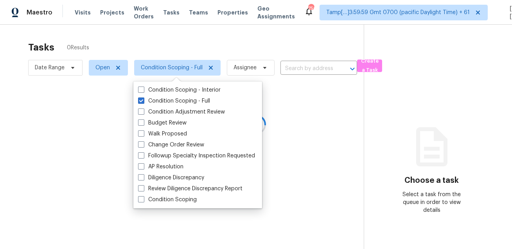
click at [175, 48] on div at bounding box center [256, 124] width 512 height 249
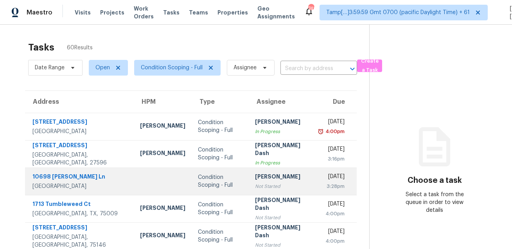
scroll to position [158, 0]
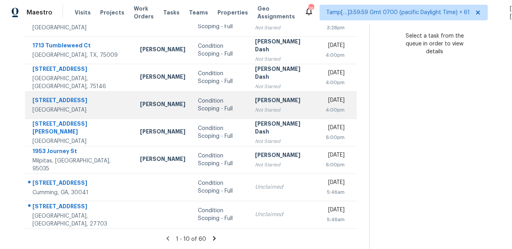
click at [198, 110] on div "Condition Scoping - Full" at bounding box center [220, 105] width 44 height 16
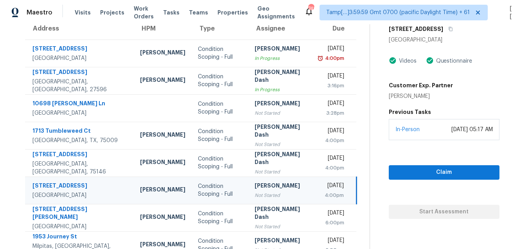
scroll to position [2, 0]
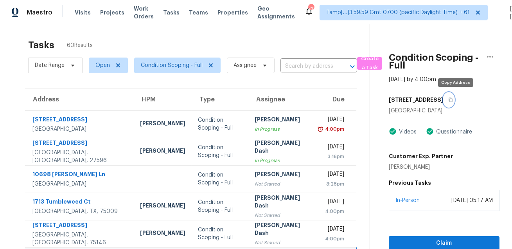
click at [454, 102] on button "button" at bounding box center [449, 100] width 11 height 14
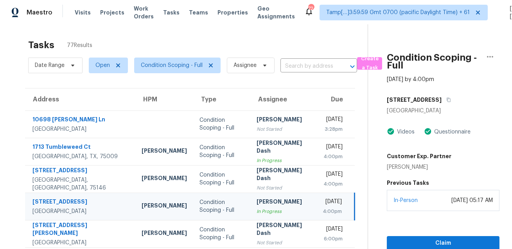
click at [265, 33] on div "Tasks 77 Results Date Range Open Condition Scoping - Full Assignee ​ Create a T…" at bounding box center [256, 213] width 512 height 383
click at [59, 67] on span "Date Range" at bounding box center [50, 65] width 30 height 8
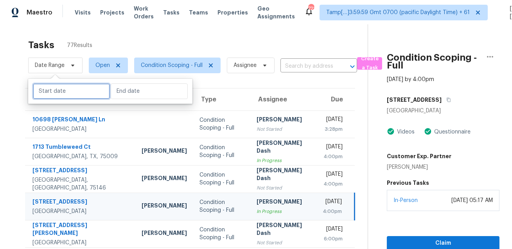
click at [63, 85] on input "text" at bounding box center [71, 91] width 77 height 16
select select "7"
select select "2025"
select select "8"
select select "2025"
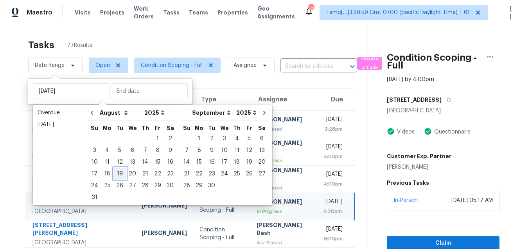
click at [116, 176] on div "19" at bounding box center [119, 173] width 13 height 11
type input "Tue, Aug 19"
click at [116, 176] on div "19" at bounding box center [119, 173] width 13 height 11
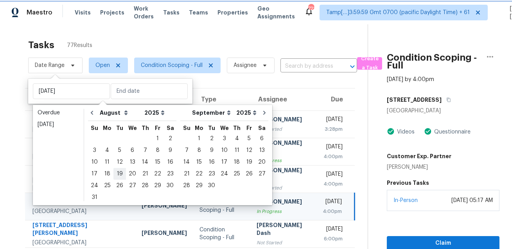
type input "Tue, Aug 19"
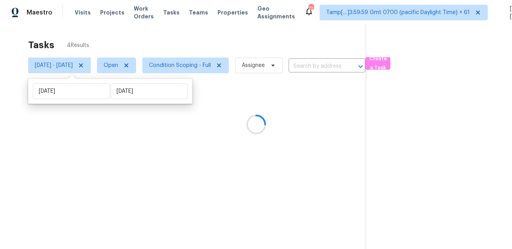
click at [134, 34] on div at bounding box center [256, 124] width 512 height 249
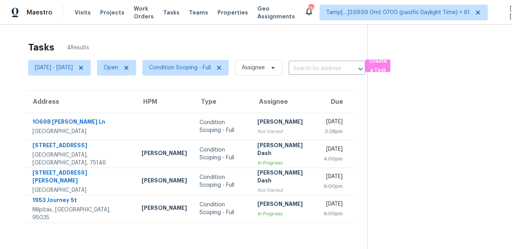
click at [215, 41] on div "Tasks 4 Results" at bounding box center [197, 47] width 339 height 20
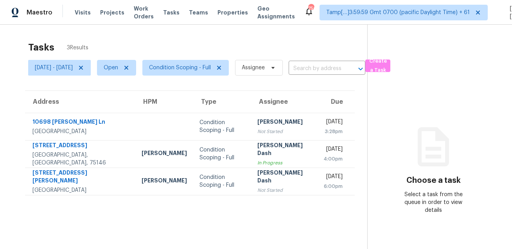
click at [239, 39] on div "Tasks 3 Results" at bounding box center [197, 47] width 339 height 20
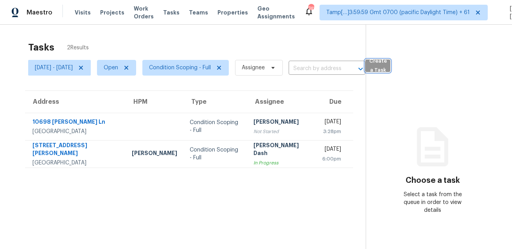
click at [390, 68] on button "Create a Task" at bounding box center [377, 65] width 25 height 13
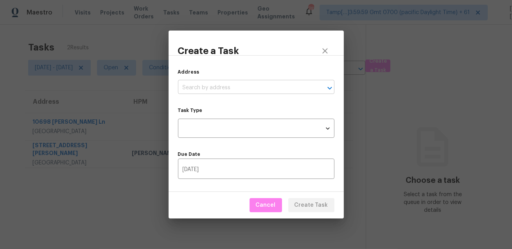
click at [257, 86] on input "text" at bounding box center [245, 88] width 135 height 12
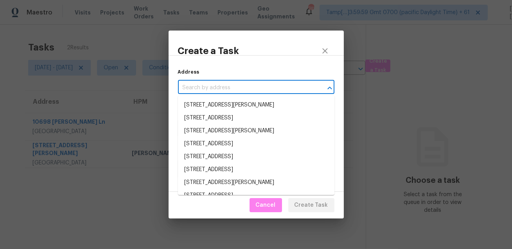
paste input "[STREET_ADDRESS]"
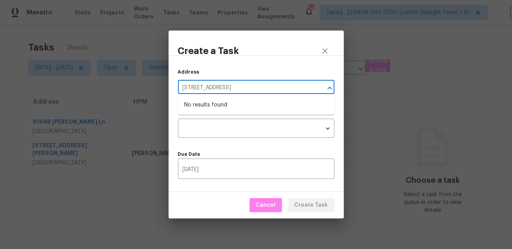
type input "[STREET_ADDRESS]"
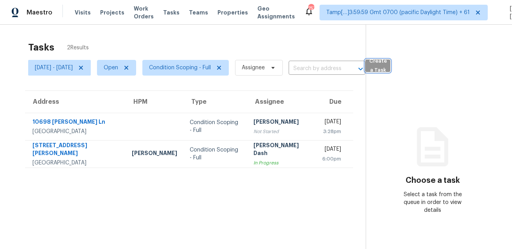
click at [386, 70] on span "Create a Task" at bounding box center [377, 66] width 17 height 18
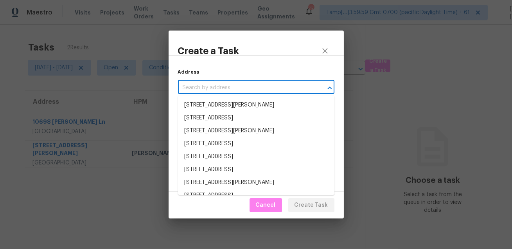
click at [271, 83] on input "text" at bounding box center [245, 88] width 135 height 12
paste input "[STREET_ADDRESS]"
type input "[STREET_ADDRESS]"
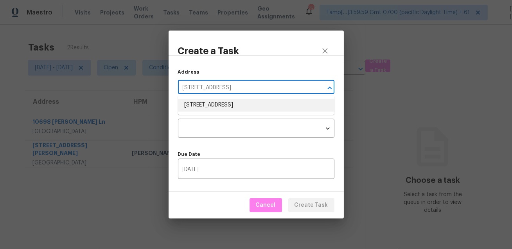
click at [246, 102] on li "[STREET_ADDRESS]" at bounding box center [256, 105] width 156 height 13
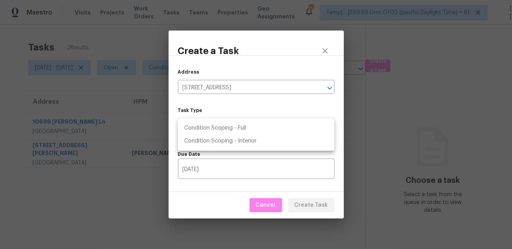
click at [243, 122] on body "Maestro Visits Projects Work Orders Tasks Teams Properties Geo Assignments 757 …" at bounding box center [256, 124] width 512 height 249
click at [246, 125] on li "Condition Scoping - Full" at bounding box center [256, 128] width 156 height 13
type input "virtual_full_assessment"
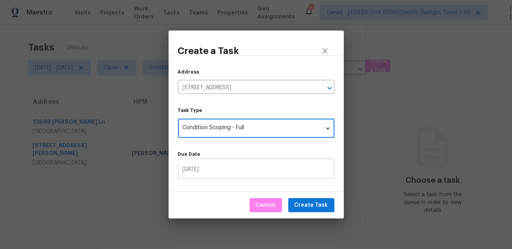
click at [251, 174] on input "[DATE]" at bounding box center [256, 169] width 156 height 18
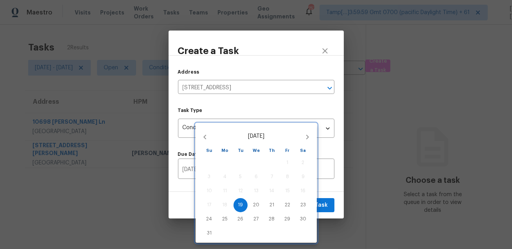
click at [324, 202] on div at bounding box center [256, 124] width 512 height 249
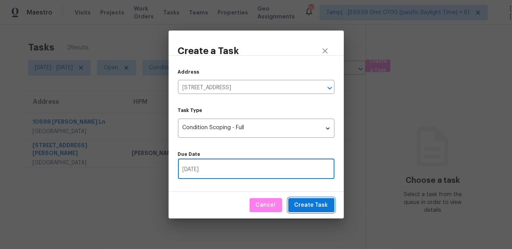
click at [317, 203] on span "Create Task" at bounding box center [312, 205] width 34 height 10
